Goal: Use online tool/utility: Utilize a website feature to perform a specific function

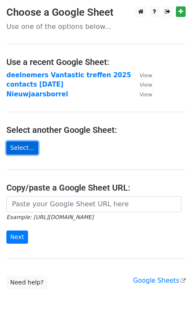
click at [27, 150] on link "Select..." at bounding box center [22, 147] width 32 height 13
click at [21, 150] on link "Select..." at bounding box center [22, 147] width 32 height 13
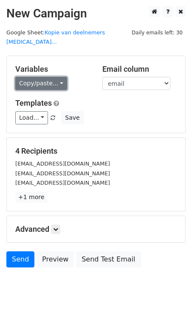
click at [58, 77] on link "Copy/paste..." at bounding box center [41, 83] width 52 height 13
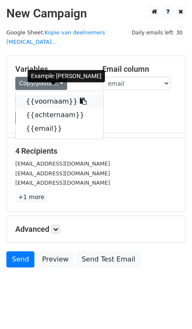
click at [58, 95] on link "{{voornaam}}" at bounding box center [59, 102] width 87 height 14
